Goal: Task Accomplishment & Management: Use online tool/utility

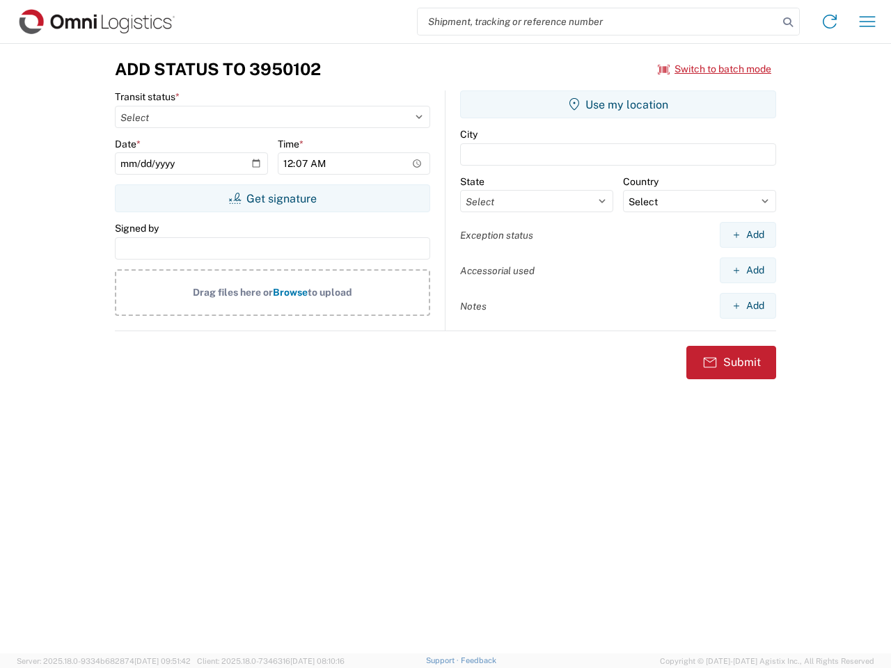
click at [598, 22] on input "search" at bounding box center [598, 21] width 361 height 26
click at [788, 22] on icon at bounding box center [787, 22] width 19 height 19
click at [830, 22] on icon at bounding box center [829, 21] width 22 height 22
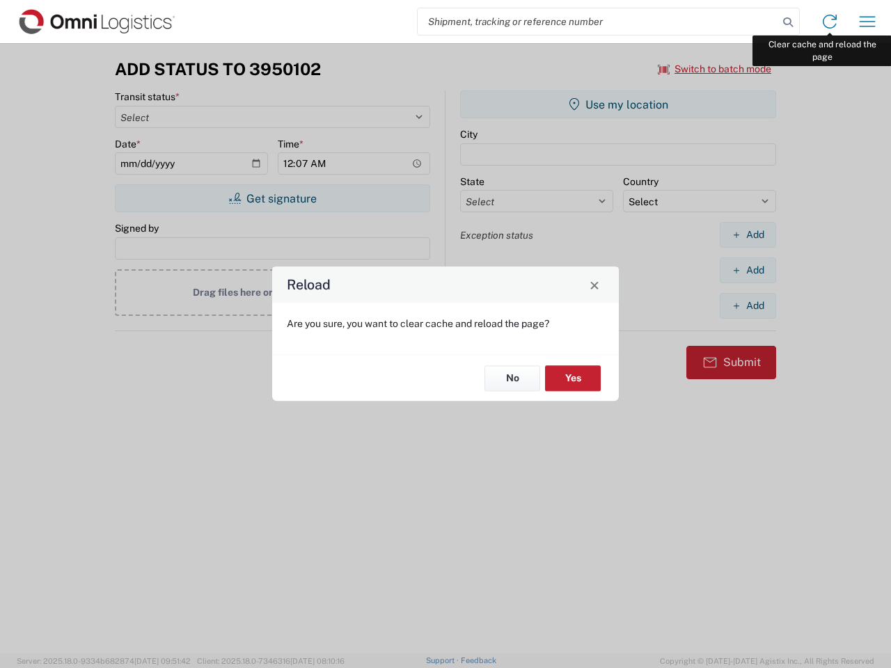
click at [867, 22] on div "Reload Are you sure, you want to clear cache and reload the page? No Yes" at bounding box center [445, 334] width 891 height 668
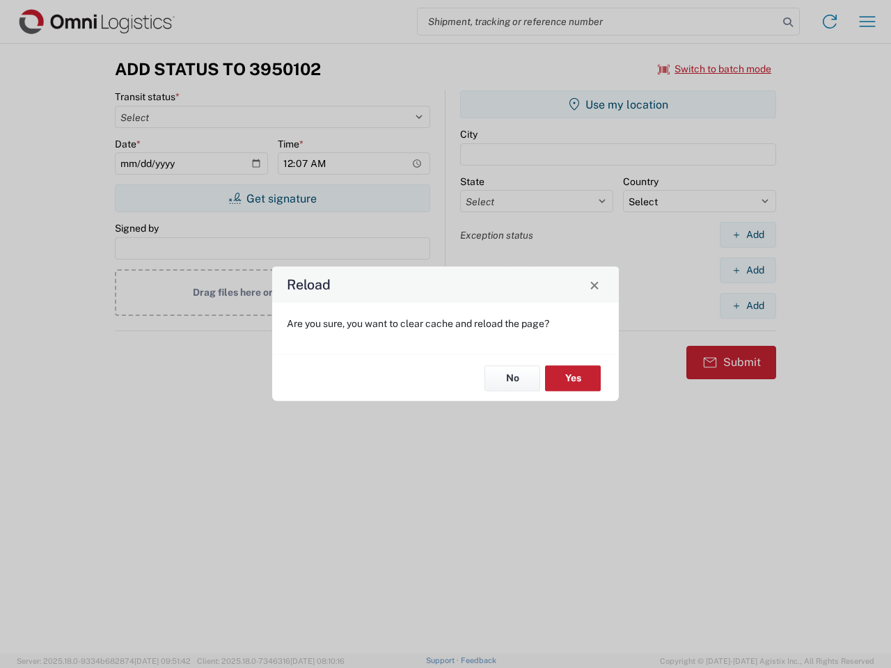
click at [715, 69] on div "Reload Are you sure, you want to clear cache and reload the page? No Yes" at bounding box center [445, 334] width 891 height 668
click at [272, 198] on div "Reload Are you sure, you want to clear cache and reload the page? No Yes" at bounding box center [445, 334] width 891 height 668
click at [618, 104] on div "Reload Are you sure, you want to clear cache and reload the page? No Yes" at bounding box center [445, 334] width 891 height 668
click at [747, 235] on div "Reload Are you sure, you want to clear cache and reload the page? No Yes" at bounding box center [445, 334] width 891 height 668
click at [747, 270] on div "Reload Are you sure, you want to clear cache and reload the page? No Yes" at bounding box center [445, 334] width 891 height 668
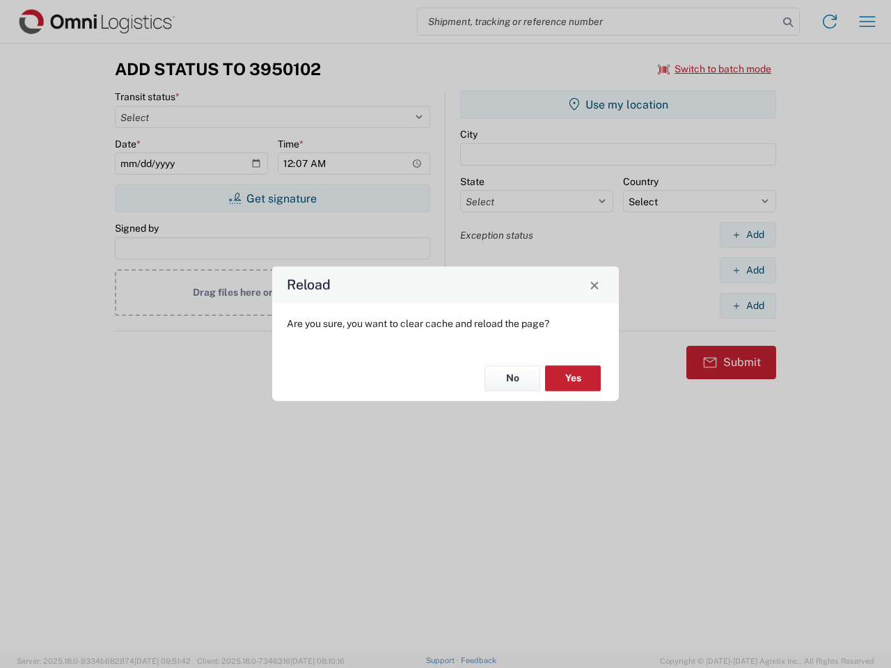
click at [747, 306] on div "Reload Are you sure, you want to clear cache and reload the page? No Yes" at bounding box center [445, 334] width 891 height 668
